Goal: Obtain resource: Obtain resource

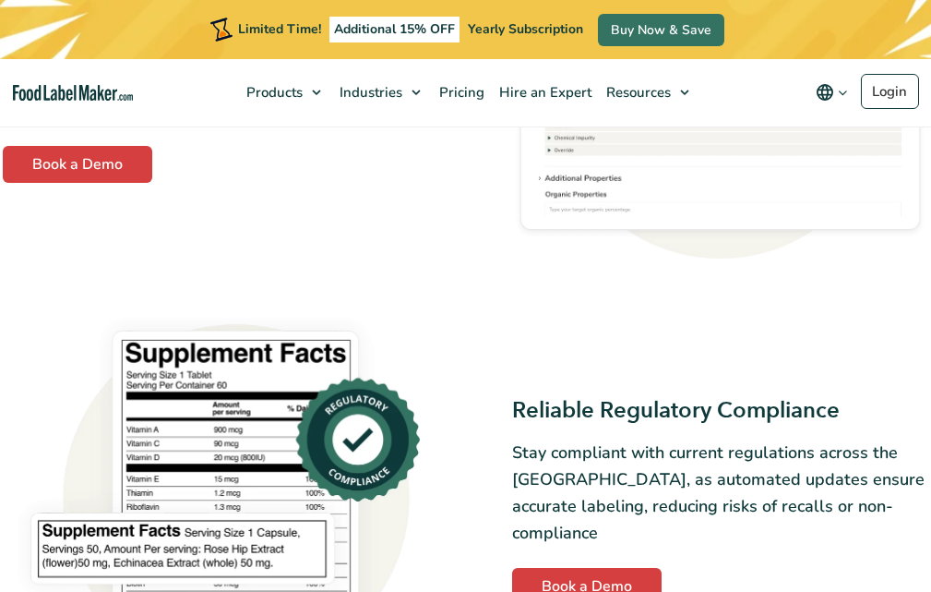
scroll to position [533, 0]
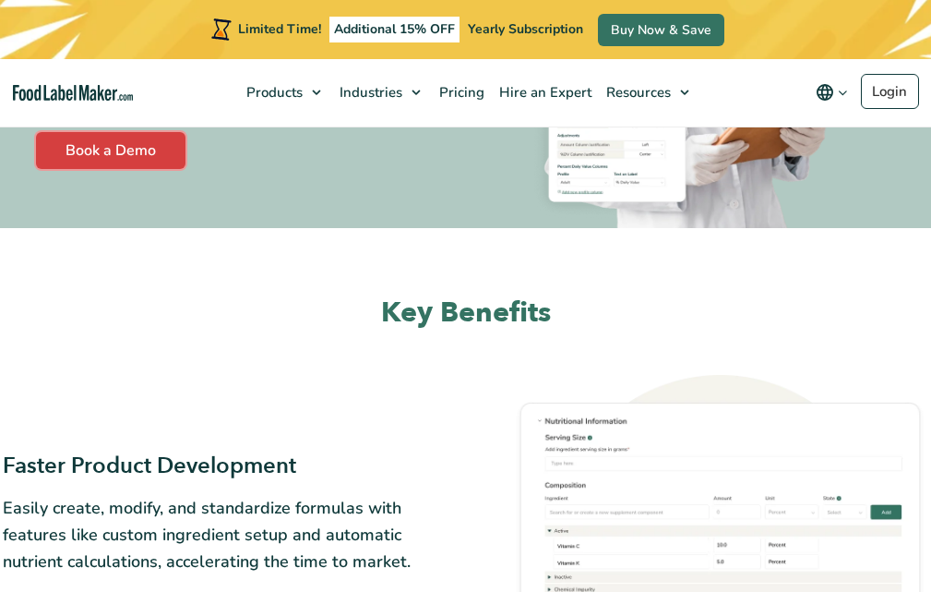
click at [113, 147] on link "Book a Demo" at bounding box center [111, 150] width 150 height 37
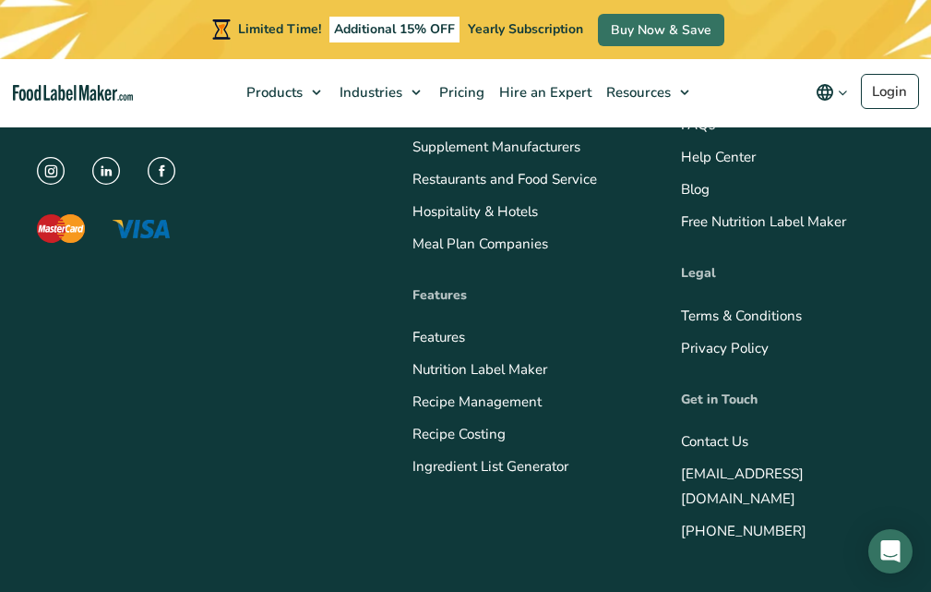
scroll to position [1231, 0]
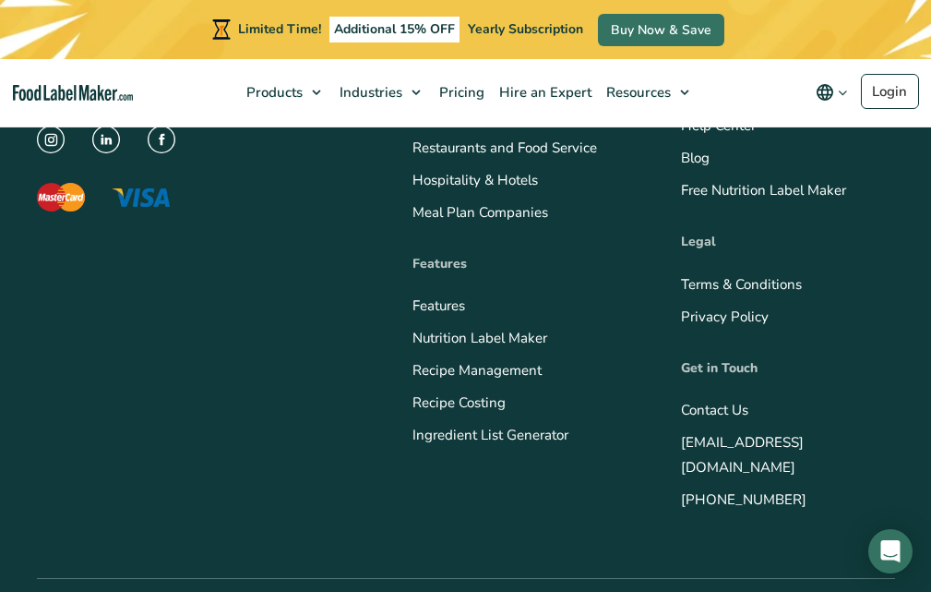
click at [745, 189] on link "Free Nutrition Label Maker" at bounding box center [763, 190] width 165 height 18
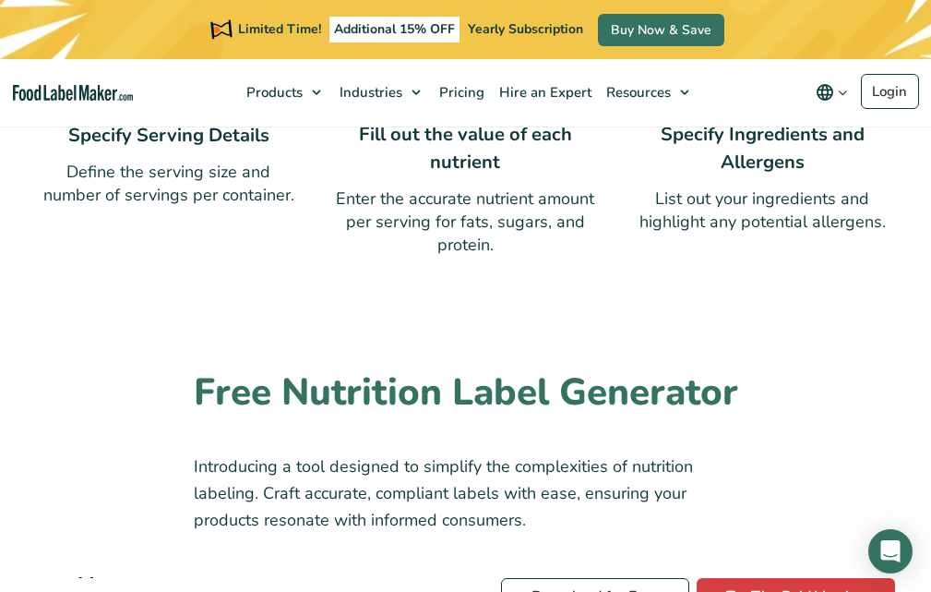
scroll to position [1113, 0]
